Goal: Task Accomplishment & Management: Manage account settings

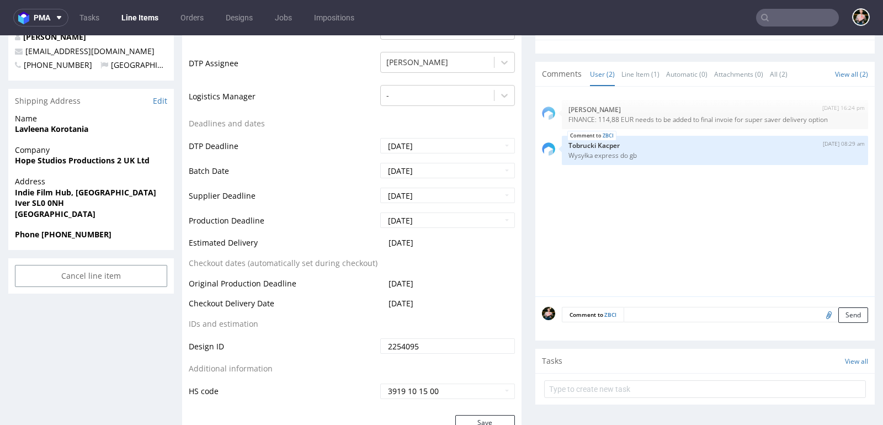
scroll to position [352, 0]
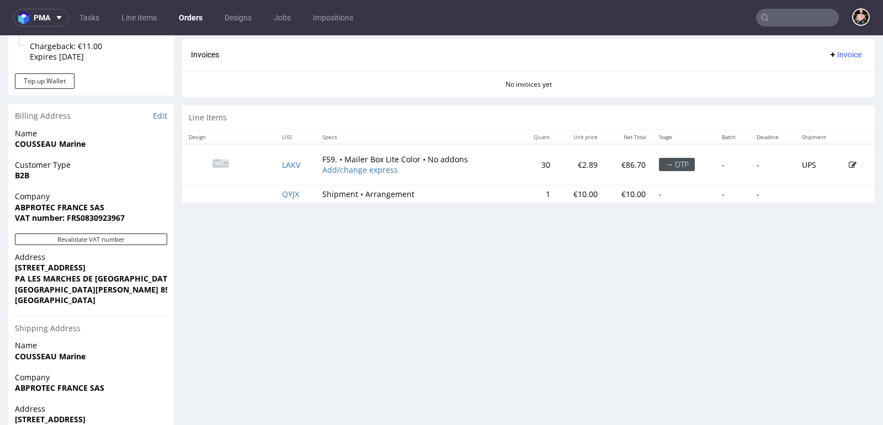
scroll to position [589, 0]
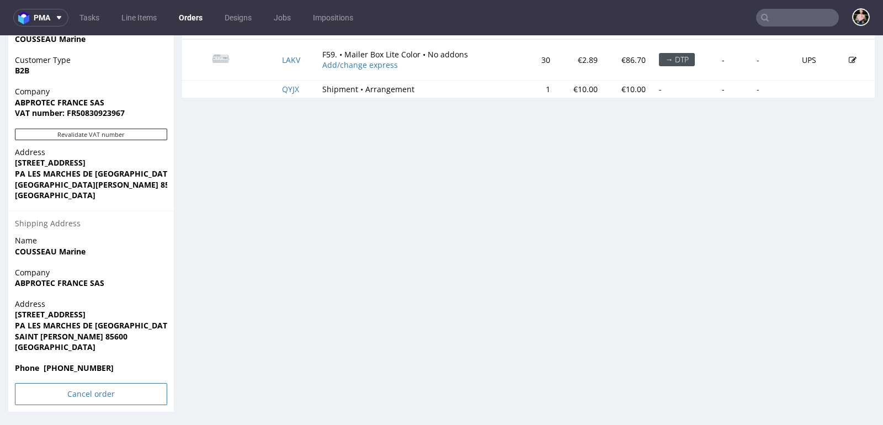
click at [70, 389] on input "Cancel order" at bounding box center [91, 394] width 152 height 22
click at [72, 359] on link "Yes" at bounding box center [73, 364] width 31 height 17
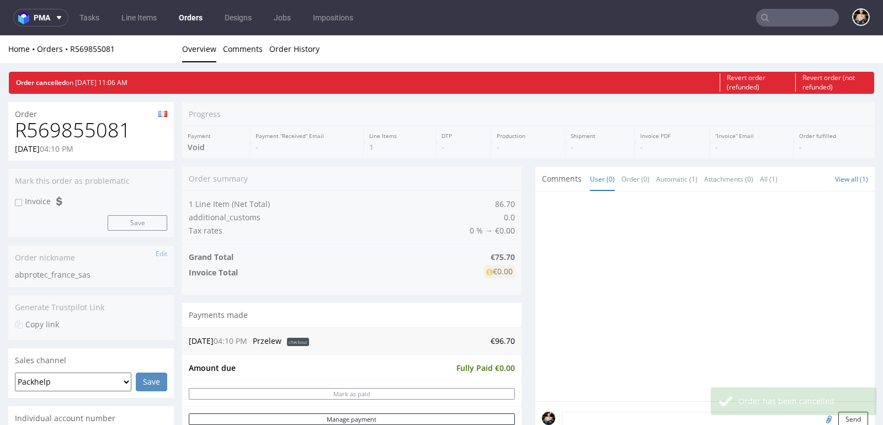
scroll to position [0, 0]
